Goal: Information Seeking & Learning: Learn about a topic

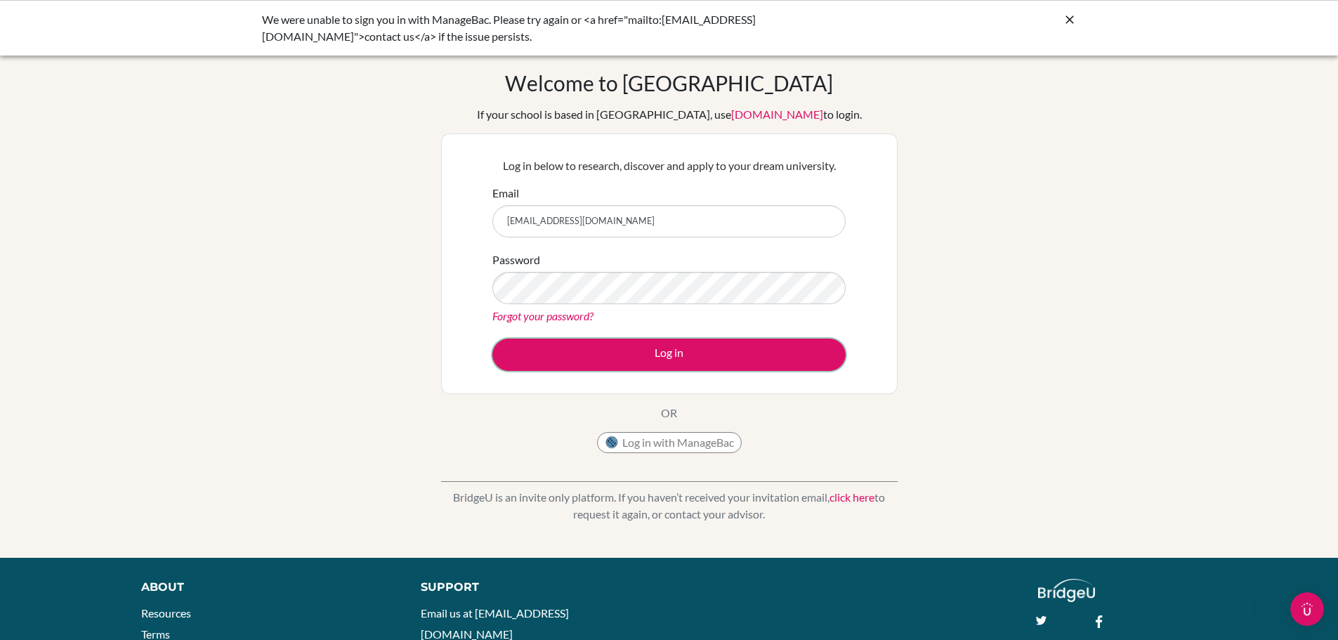
click at [676, 351] on button "Log in" at bounding box center [668, 355] width 353 height 32
click at [636, 222] on input "msthetzaw@gmail.com" at bounding box center [668, 221] width 353 height 32
type input "thethtoo.zaw@misy.edu.mm"
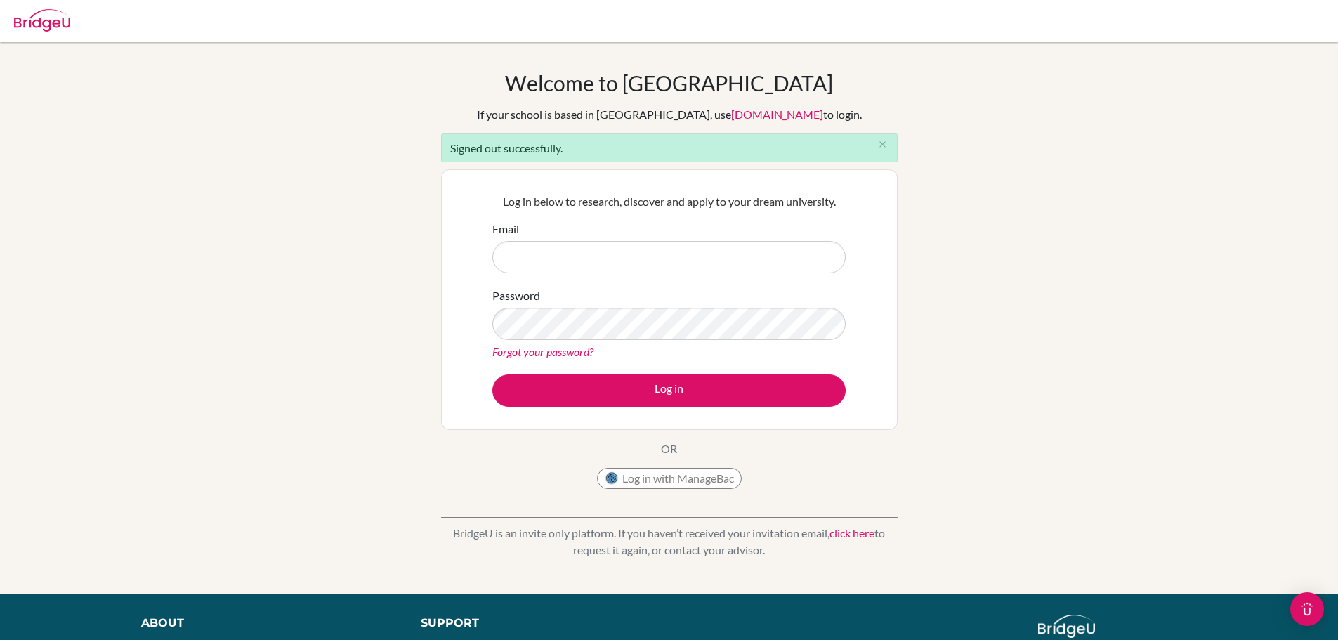
type input "[EMAIL_ADDRESS][DOMAIN_NAME]"
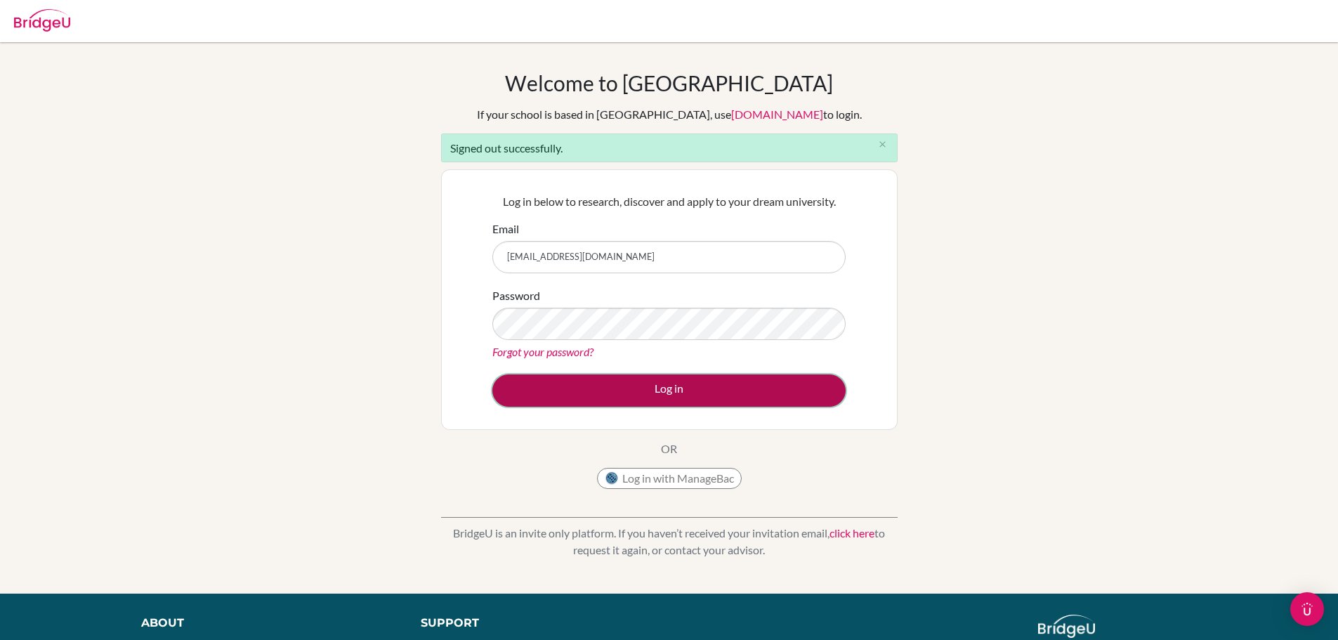
drag, startPoint x: 0, startPoint y: 0, endPoint x: 634, endPoint y: 380, distance: 738.9
click at [634, 380] on button "Log in" at bounding box center [668, 390] width 353 height 32
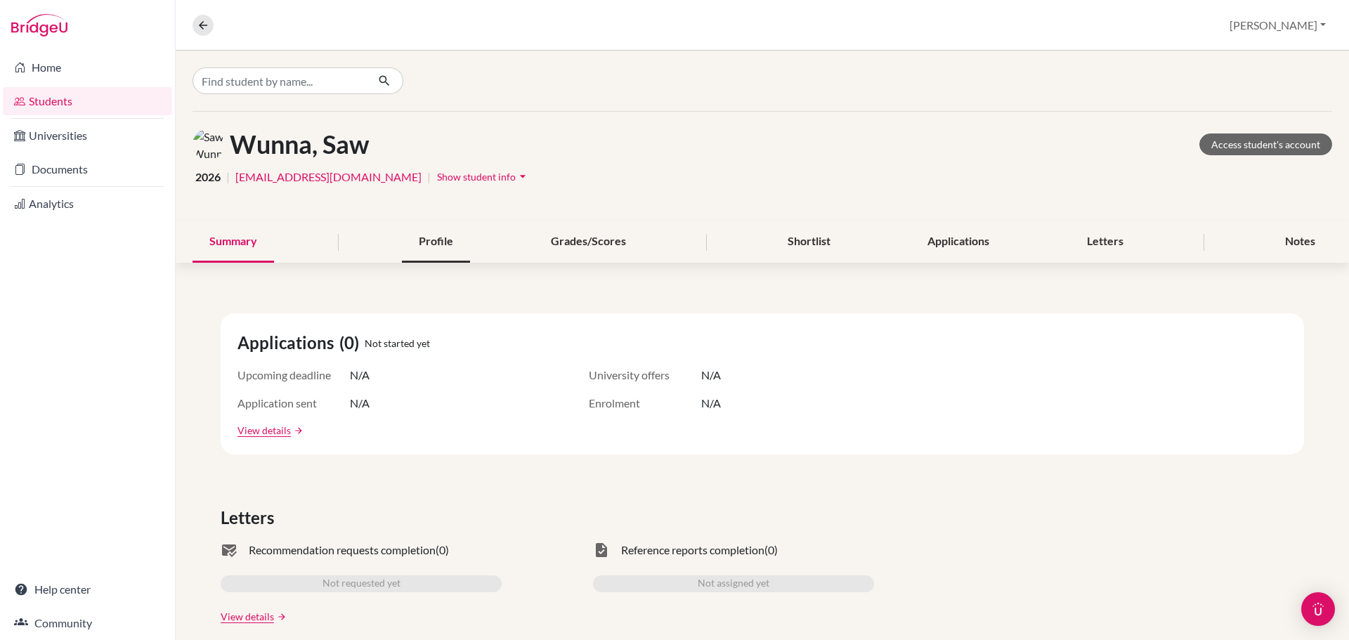
click at [431, 240] on div "Profile" at bounding box center [436, 241] width 68 height 41
click at [627, 237] on div "Grades/Scores" at bounding box center [588, 241] width 109 height 41
click at [823, 252] on div "Shortlist" at bounding box center [809, 241] width 77 height 41
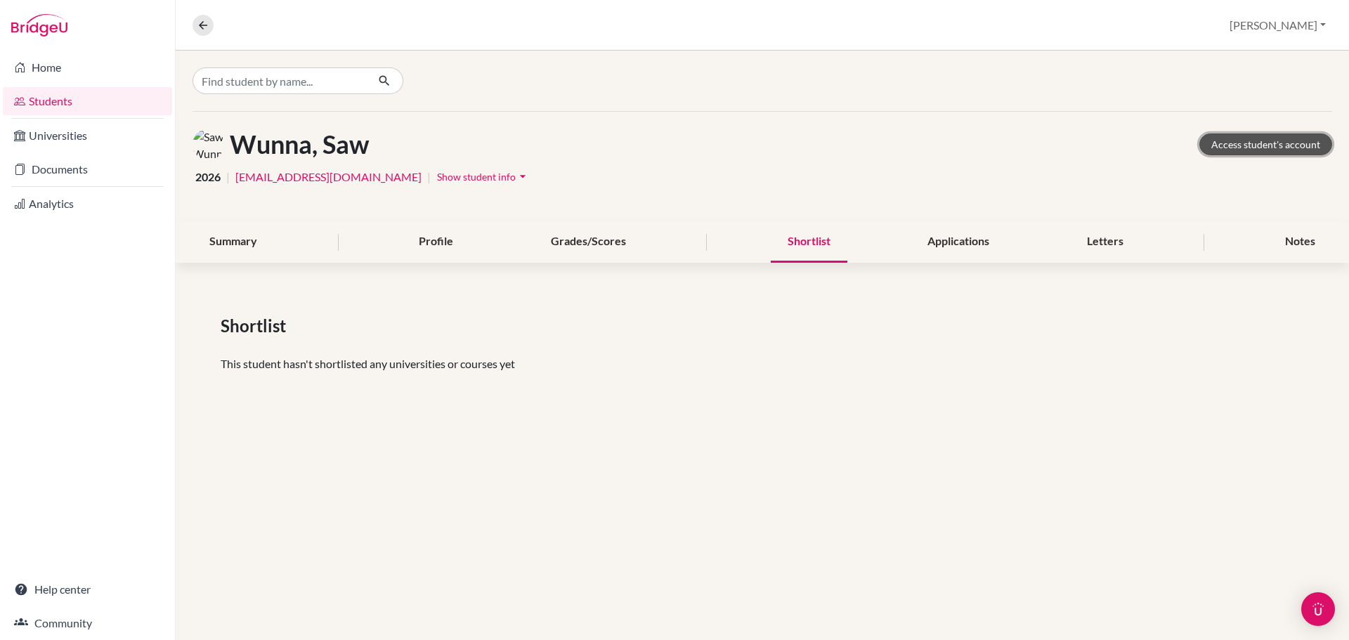
click at [1302, 142] on link "Access student's account" at bounding box center [1265, 144] width 133 height 22
